Goal: Task Accomplishment & Management: Use online tool/utility

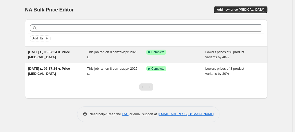
click at [179, 57] on div "Success Complete Complete" at bounding box center [175, 55] width 59 height 10
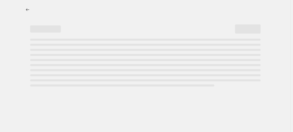
select select "percentage"
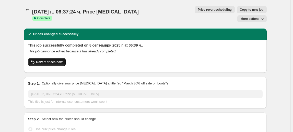
click at [61, 60] on span "Revert prices now" at bounding box center [49, 62] width 26 height 4
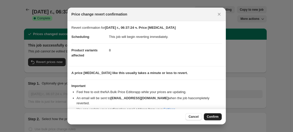
click at [214, 115] on button "Confirm" at bounding box center [213, 117] width 18 height 7
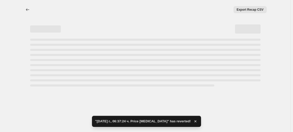
select select "percentage"
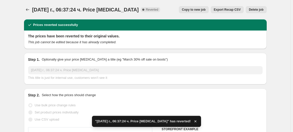
click at [263, 9] on span "Delete job" at bounding box center [256, 10] width 15 height 4
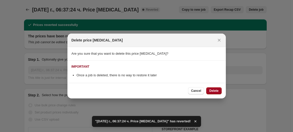
click at [217, 90] on span "Delete" at bounding box center [213, 91] width 9 height 4
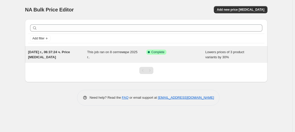
click at [170, 52] on div "Success Complete Complete" at bounding box center [172, 52] width 52 height 5
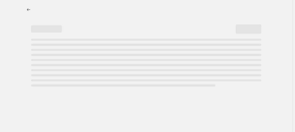
select select "percentage"
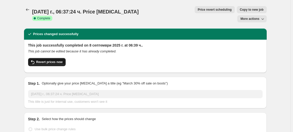
click at [50, 60] on span "Revert prices now" at bounding box center [49, 62] width 26 height 4
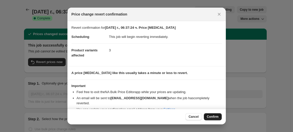
click at [207, 119] on span "Confirm" at bounding box center [213, 117] width 12 height 4
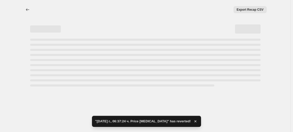
select select "percentage"
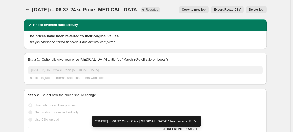
click at [259, 11] on span "Delete job" at bounding box center [256, 10] width 15 height 4
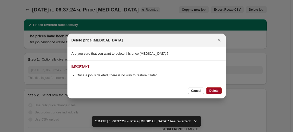
click at [217, 91] on span "Delete" at bounding box center [213, 91] width 9 height 4
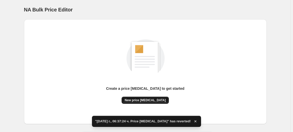
click at [140, 101] on span "New price change job" at bounding box center [145, 101] width 41 height 4
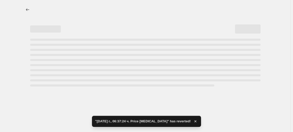
select select "percentage"
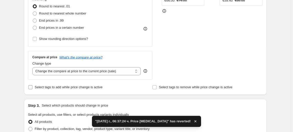
scroll to position [209, 0]
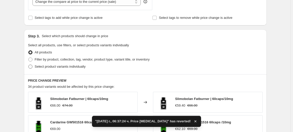
click at [72, 68] on span "Select product variants individually" at bounding box center [60, 67] width 51 height 4
click at [29, 65] on input "Select product variants individually" at bounding box center [28, 65] width 0 height 0
radio input "true"
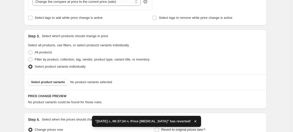
click at [45, 83] on span "Select product variants" at bounding box center [48, 82] width 34 height 4
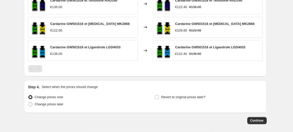
scroll to position [325, 0]
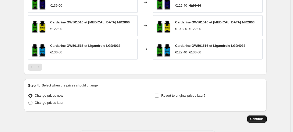
click at [257, 117] on span "Continue" at bounding box center [256, 119] width 13 height 4
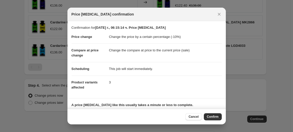
click at [210, 116] on span "Confirm" at bounding box center [213, 117] width 12 height 4
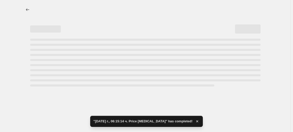
select select "percentage"
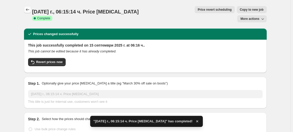
click at [29, 8] on icon "Price change jobs" at bounding box center [27, 9] width 5 height 5
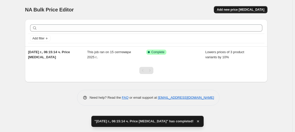
click at [240, 8] on span "Add new price change job" at bounding box center [240, 10] width 47 height 4
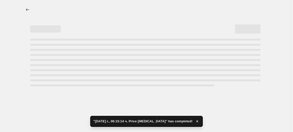
select select "percentage"
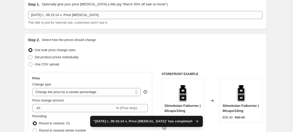
scroll to position [46, 0]
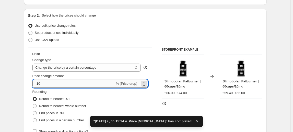
click at [39, 86] on input "-10" at bounding box center [73, 84] width 82 height 8
type input "-20"
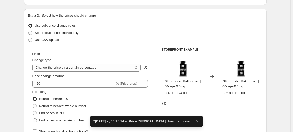
click at [64, 93] on fieldset "Rounding Round to nearest .01 Round to nearest whole number End prices in .99 E…" at bounding box center [59, 107] width 54 height 35
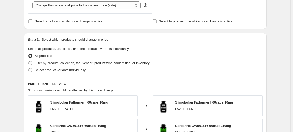
scroll to position [209, 0]
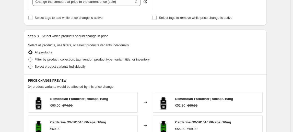
click at [64, 68] on span "Select product variants individually" at bounding box center [60, 67] width 51 height 4
click at [29, 65] on input "Select product variants individually" at bounding box center [28, 65] width 0 height 0
radio input "true"
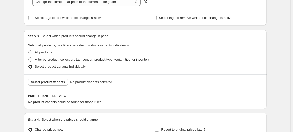
click at [57, 83] on span "Select product variants" at bounding box center [48, 82] width 34 height 4
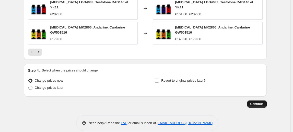
scroll to position [392, 0]
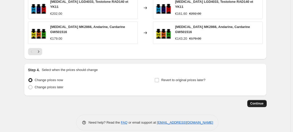
click at [260, 102] on span "Continue" at bounding box center [256, 104] width 13 height 4
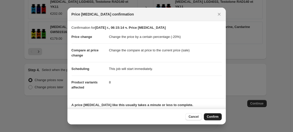
click at [212, 118] on span "Confirm" at bounding box center [213, 117] width 12 height 4
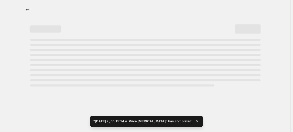
select select "percentage"
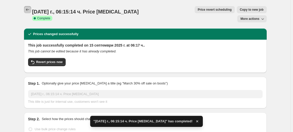
click at [28, 12] on icon "Price change jobs" at bounding box center [27, 9] width 5 height 5
